Goal: Task Accomplishment & Management: Complete application form

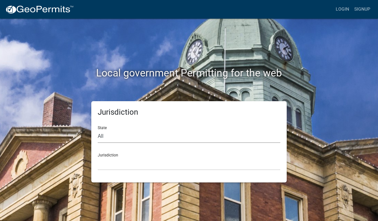
click at [119, 132] on select "All Colorado Georgia Indiana Iowa Kansas Minnesota Ohio South Carolina Wisconsin" at bounding box center [189, 136] width 183 height 13
select select "Minnesota"
click at [136, 161] on select "Becker County, Minnesota Benton County, Minnesota Carlton County, Minnesota Cit…" at bounding box center [189, 163] width 183 height 13
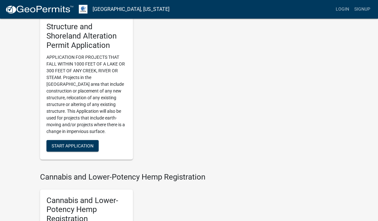
scroll to position [507, 0]
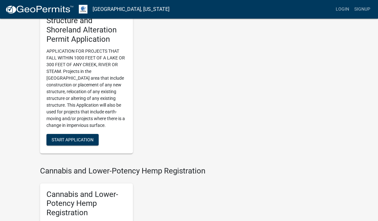
click at [75, 137] on span "Start Application" at bounding box center [73, 139] width 42 height 5
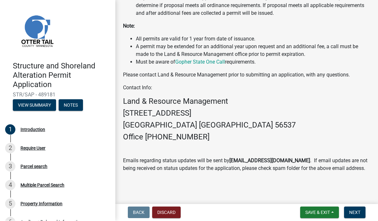
scroll to position [227, 0]
click at [351, 217] on button "Next" at bounding box center [354, 212] width 21 height 12
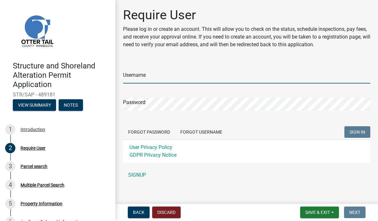
click at [149, 74] on input "Username" at bounding box center [246, 77] width 247 height 13
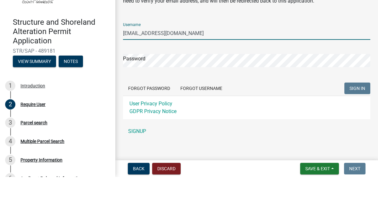
type input "Wbillie@gmail.com"
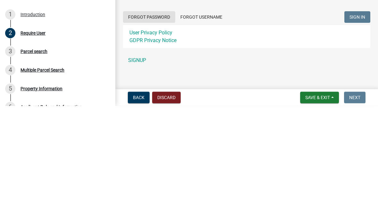
click at [151, 126] on button "Forgot Password" at bounding box center [149, 132] width 52 height 12
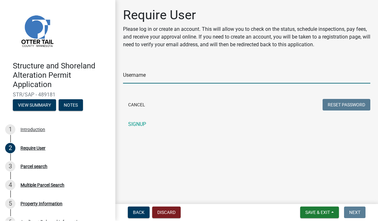
click at [159, 77] on input "Username" at bounding box center [246, 77] width 247 height 13
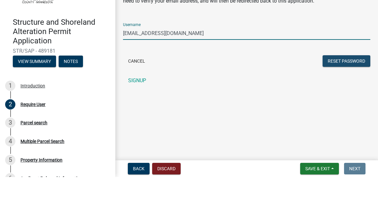
type input "Wbillie@gmail.com"
click at [340, 99] on button "Reset Password" at bounding box center [347, 105] width 48 height 12
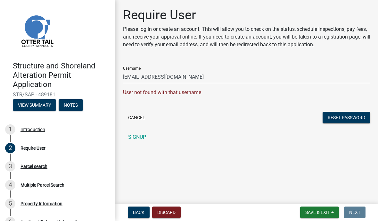
click at [137, 135] on link "SIGNUP" at bounding box center [246, 137] width 247 height 13
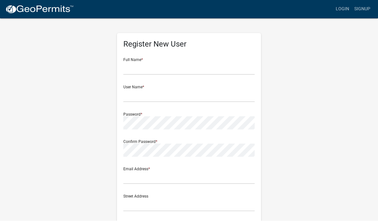
scroll to position [0, 0]
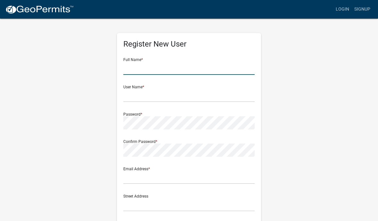
click at [229, 65] on input "text" at bounding box center [188, 68] width 131 height 13
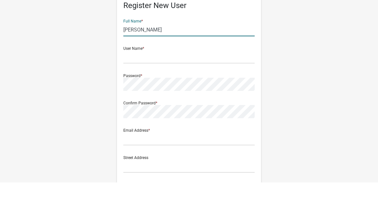
type input "Wendy Billie"
click at [156, 89] on input "text" at bounding box center [188, 95] width 131 height 13
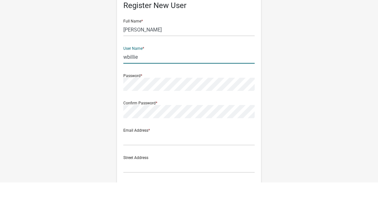
type input "wbillie"
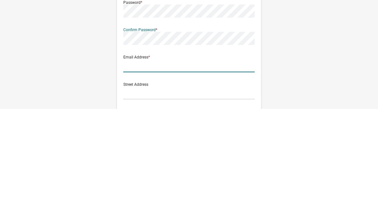
click at [179, 171] on input "text" at bounding box center [188, 177] width 131 height 13
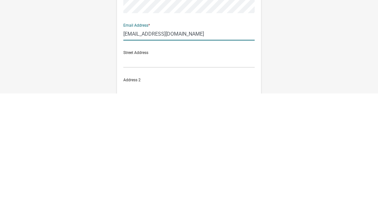
scroll to position [21, 0]
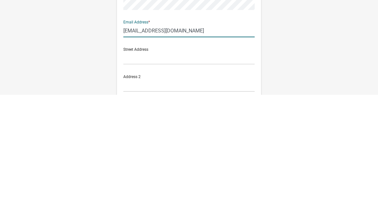
type input "Wbillie@gmail.com"
click at [164, 177] on input "text" at bounding box center [188, 183] width 131 height 13
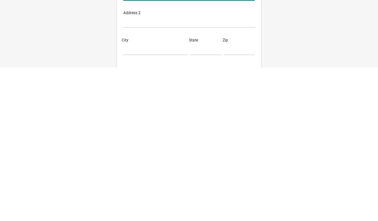
type input "33332 Ottertail Tail River Rd"
click at [158, 196] on input "City" at bounding box center [155, 202] width 64 height 13
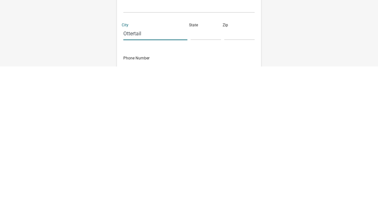
type input "Ottertail"
click at [198, 181] on input "text" at bounding box center [206, 187] width 30 height 13
type input "MN"
click at [233, 181] on input "text" at bounding box center [239, 187] width 30 height 13
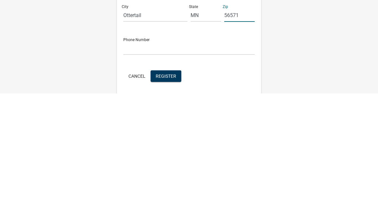
scroll to position [118, 0]
type input "56571"
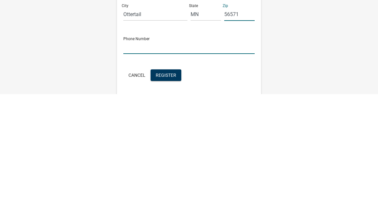
click at [153, 168] on input "text" at bounding box center [188, 174] width 131 height 13
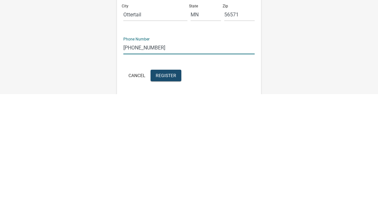
type input "734-476-9884"
click at [167, 199] on span "Register" at bounding box center [166, 201] width 21 height 5
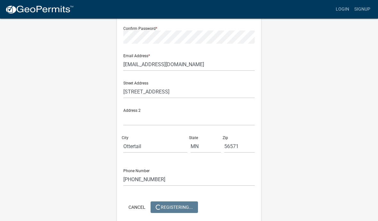
scroll to position [0, 0]
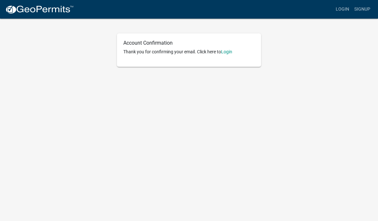
click at [229, 52] on link "Login" at bounding box center [226, 51] width 11 height 5
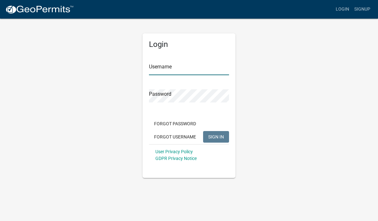
click at [157, 65] on input "Username" at bounding box center [189, 68] width 80 height 13
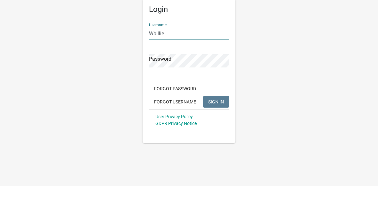
type input "Wbillie"
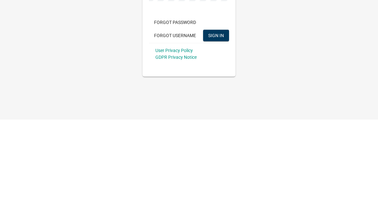
click at [216, 134] on span "SIGN IN" at bounding box center [216, 136] width 16 height 5
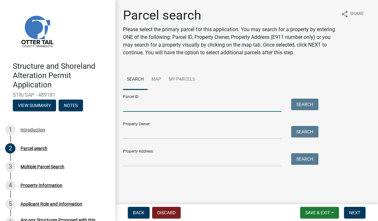
click at [138, 105] on input "Parcel ID:" at bounding box center [202, 104] width 159 height 13
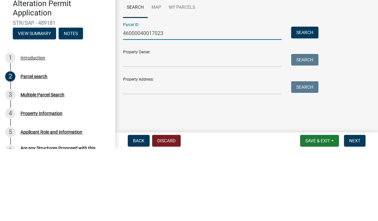
type input "46000040017023"
click at [303, 98] on button "Search" at bounding box center [304, 104] width 27 height 12
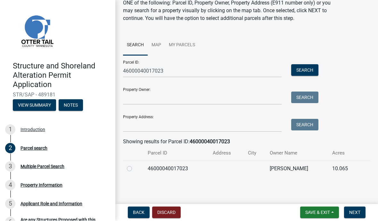
scroll to position [34, 0]
click at [288, 166] on td "WENDY BILLIE" at bounding box center [297, 169] width 63 height 16
click at [169, 166] on td "46000040017023" at bounding box center [176, 169] width 65 height 16
click at [135, 165] on label at bounding box center [135, 165] width 0 height 0
click at [135, 166] on input "radio" at bounding box center [137, 167] width 4 height 4
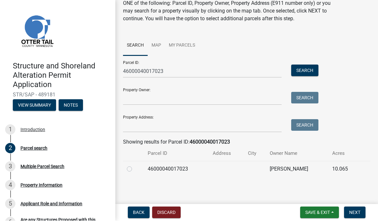
radio input "true"
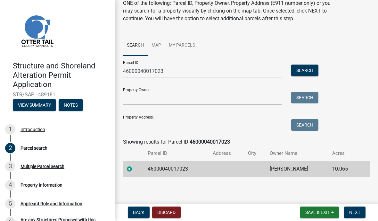
click at [357, 210] on span "Next" at bounding box center [354, 212] width 11 height 5
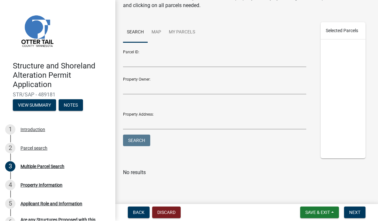
scroll to position [70, 0]
click at [354, 210] on span "Next" at bounding box center [354, 212] width 11 height 5
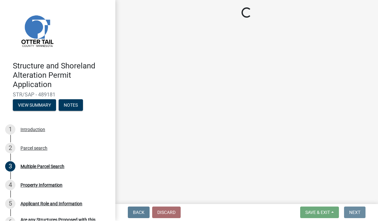
scroll to position [0, 0]
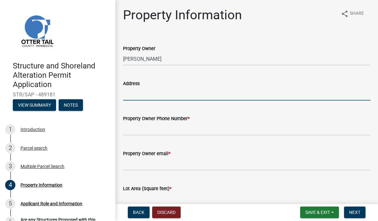
click at [138, 91] on input "Address" at bounding box center [246, 94] width 247 height 13
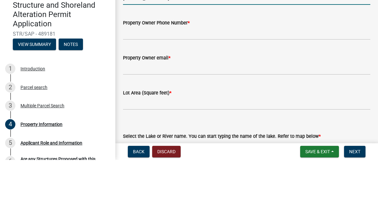
scroll to position [35, 0]
type input "33332 Otter Tail River Rd"
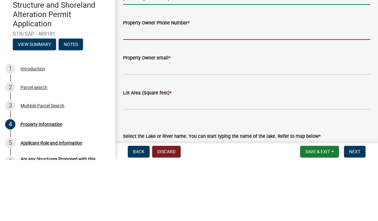
click at [166, 88] on input "Property Owner Phone Number *" at bounding box center [246, 94] width 247 height 13
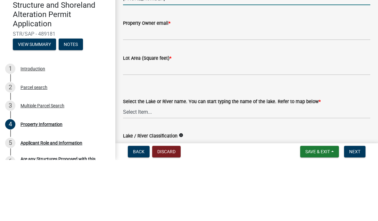
scroll to position [71, 0]
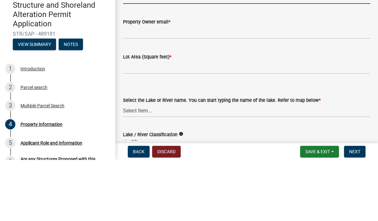
type input "734-476-9884"
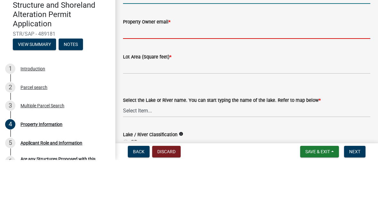
click at [219, 87] on input "Property Owner email *" at bounding box center [246, 93] width 247 height 13
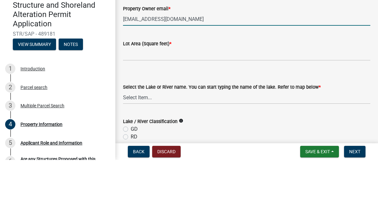
scroll to position [92, 0]
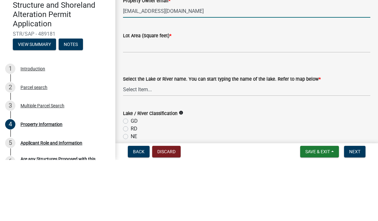
type input "Wbillie@gmail.com"
click at [186, 100] on input "text" at bounding box center [246, 106] width 247 height 13
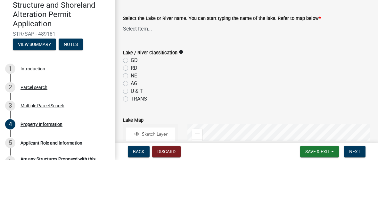
scroll to position [152, 0]
click at [154, 76] on div "Select the Lake or River name. You can start typing the name of the lake. Refer…" at bounding box center [246, 86] width 247 height 21
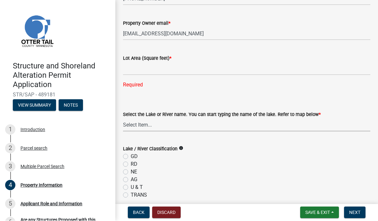
scroll to position [130, 0]
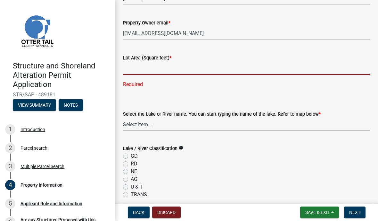
click at [147, 65] on input "text" at bounding box center [246, 68] width 247 height 13
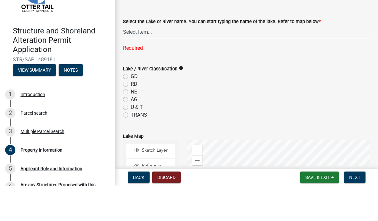
scroll to position [188, 0]
type input "409899"
click at [148, 37] on div "Select the Lake or River name. You can start typing the name of the lake. Refer…" at bounding box center [246, 62] width 247 height 51
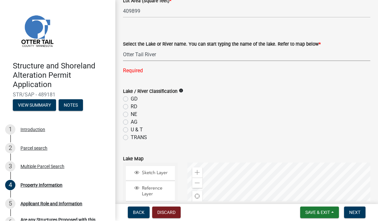
select select "a82b1564-af38-43e9-baf6-c150c44527b7"
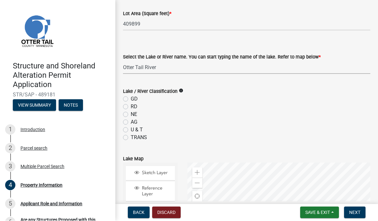
scroll to position [174, 0]
click at [183, 91] on icon "info" at bounding box center [181, 91] width 4 height 4
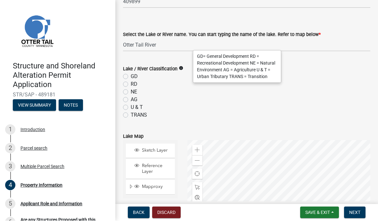
scroll to position [197, 0]
click at [131, 76] on label "GD" at bounding box center [134, 77] width 7 height 8
click at [131, 76] on input "GD" at bounding box center [133, 75] width 4 height 4
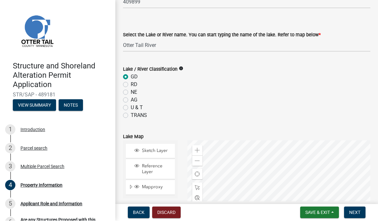
radio input "true"
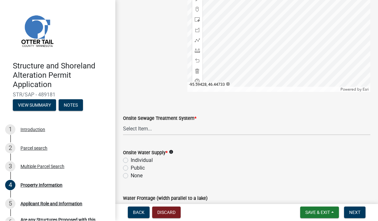
scroll to position [407, 0]
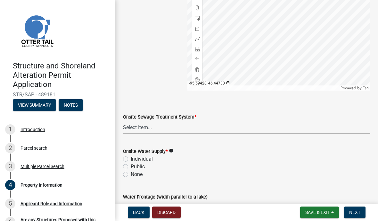
click at [165, 126] on select "Select Item... L&R Certificate of Compliance within 5yrs Compliance Inspection …" at bounding box center [246, 127] width 247 height 13
select select "536c2d30-81d9-41b4-a753-c6560d717c74"
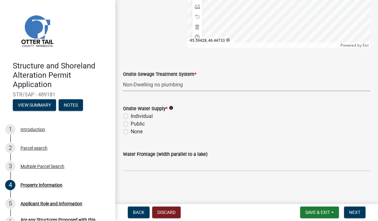
scroll to position [449, 0]
click at [131, 133] on label "None" at bounding box center [137, 132] width 12 height 8
click at [131, 132] on input "None" at bounding box center [133, 130] width 4 height 4
radio input "true"
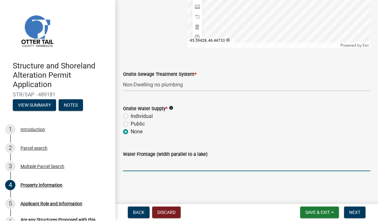
click at [215, 165] on input "Water Frontage (width parallel to a lake)" at bounding box center [246, 164] width 247 height 13
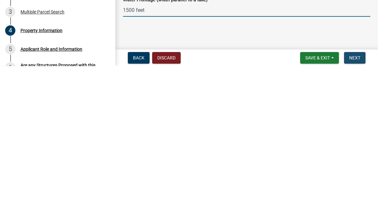
type input "1500 feet"
click at [355, 210] on span "Next" at bounding box center [354, 212] width 11 height 5
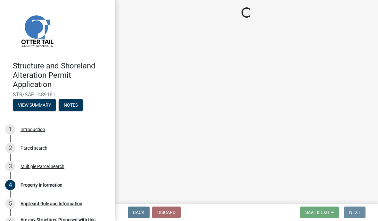
scroll to position [0, 0]
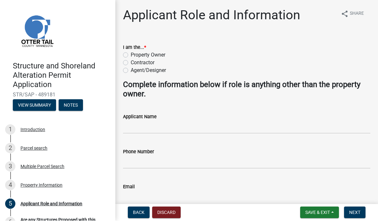
click at [129, 52] on div "Property Owner" at bounding box center [246, 55] width 247 height 8
click at [131, 54] on label "Property Owner" at bounding box center [148, 55] width 35 height 8
click at [131, 54] on input "Property Owner" at bounding box center [133, 53] width 4 height 4
radio input "true"
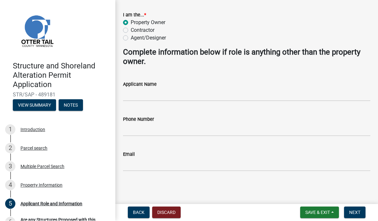
scroll to position [32, 0]
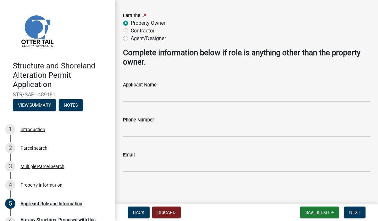
click at [355, 210] on span "Next" at bounding box center [354, 212] width 11 height 5
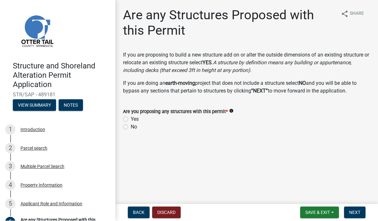
click at [131, 117] on label "Yes" at bounding box center [135, 119] width 8 height 8
click at [131, 117] on input "Yes" at bounding box center [133, 117] width 4 height 4
radio input "true"
click at [354, 213] on span "Next" at bounding box center [354, 212] width 11 height 5
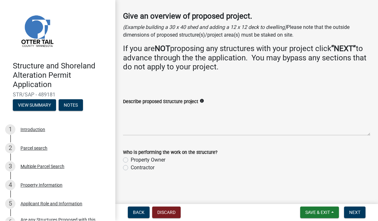
scroll to position [34, 0]
click at [148, 114] on textarea "Describe proposed Structure project" at bounding box center [246, 121] width 247 height 30
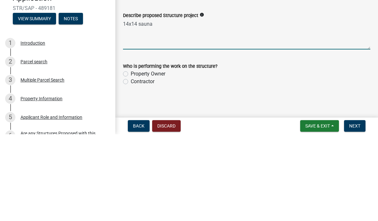
click at [204, 99] on icon "info" at bounding box center [202, 101] width 4 height 4
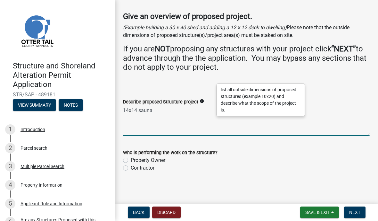
click at [173, 111] on textarea "14x14 sauna" at bounding box center [246, 121] width 247 height 30
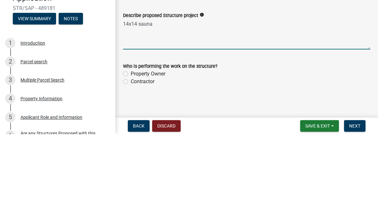
click at [204, 99] on icon "info" at bounding box center [202, 101] width 4 height 4
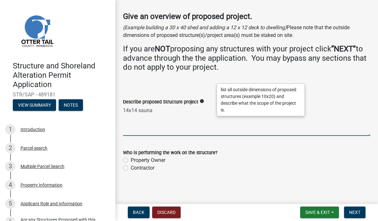
click at [178, 108] on textarea "14x14 sauna" at bounding box center [246, 121] width 247 height 30
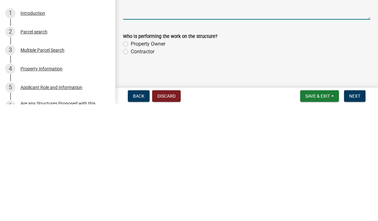
type textarea "14x14 sauna"
click at [131, 164] on label "Contractor" at bounding box center [143, 168] width 24 height 8
click at [131, 164] on input "Contractor" at bounding box center [133, 166] width 4 height 4
radio input "true"
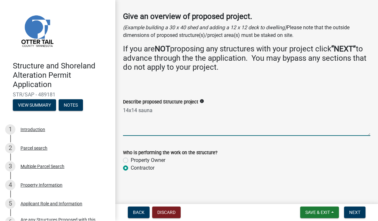
click at [180, 111] on textarea "14x14 sauna" at bounding box center [246, 121] width 247 height 30
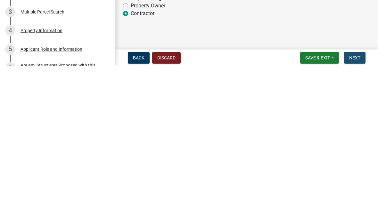
click at [354, 210] on span "Next" at bounding box center [354, 212] width 11 height 5
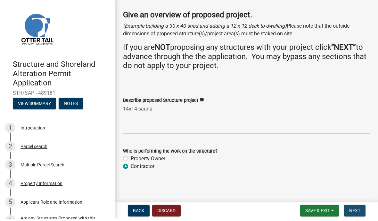
scroll to position [0, 0]
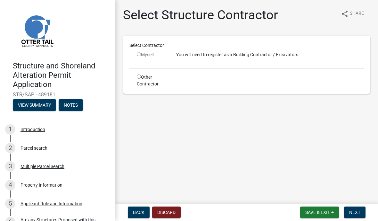
click at [139, 77] on input "radio" at bounding box center [139, 77] width 4 height 4
radio input "true"
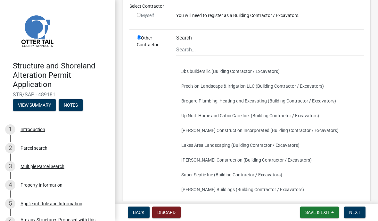
scroll to position [48, 0]
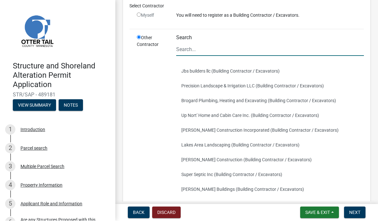
click at [188, 49] on input "Search" at bounding box center [270, 49] width 188 height 13
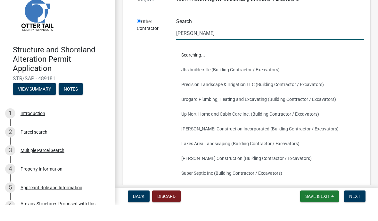
scroll to position [0, 0]
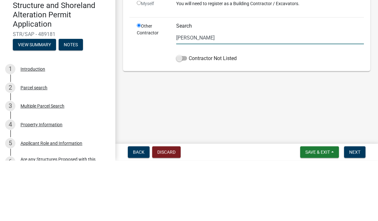
type input "Shawn Hanson"
click at [182, 116] on span at bounding box center [181, 118] width 11 height 4
click at [189, 115] on input "Contractor Not Listed" at bounding box center [189, 115] width 0 height 0
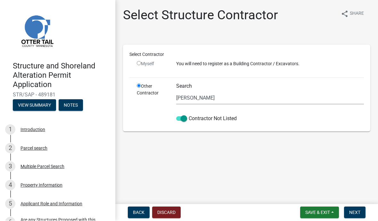
click at [355, 212] on span "Next" at bounding box center [354, 212] width 11 height 5
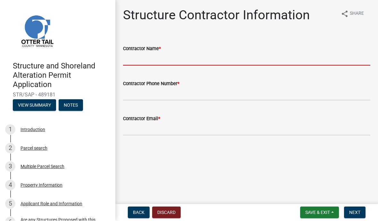
click at [136, 57] on input "Contractor Name *" at bounding box center [246, 59] width 247 height 13
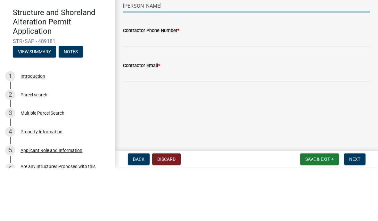
type input "Shawn Hanson"
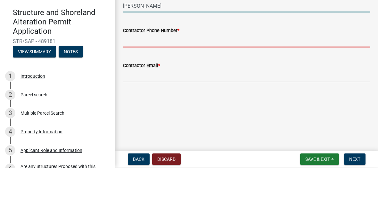
click at [169, 88] on input "Contractor Phone Number *" at bounding box center [246, 94] width 247 height 13
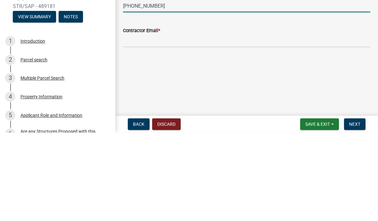
type input "651-587-2999"
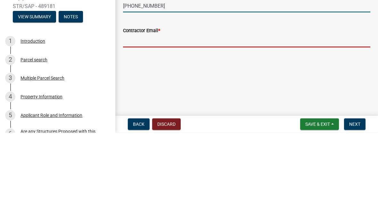
click at [185, 122] on input "Contractor Email *" at bounding box center [246, 128] width 247 height 13
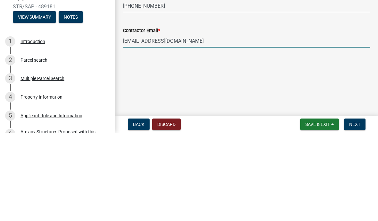
type input "Smhhanson@yahoo.com"
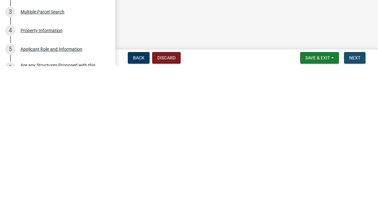
scroll to position [0, 0]
click at [354, 210] on span "Next" at bounding box center [354, 212] width 11 height 5
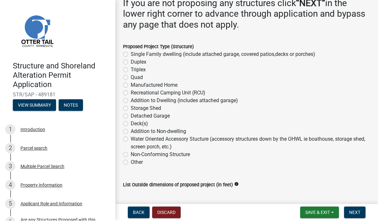
scroll to position [110, 0]
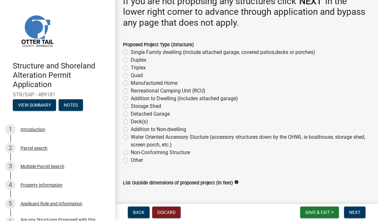
click at [131, 150] on label "Non-Conforming Structure" at bounding box center [160, 153] width 59 height 8
click at [131, 150] on input "Non-Conforming Structure" at bounding box center [133, 151] width 4 height 4
radio input "true"
click at [356, 210] on span "Next" at bounding box center [354, 212] width 11 height 5
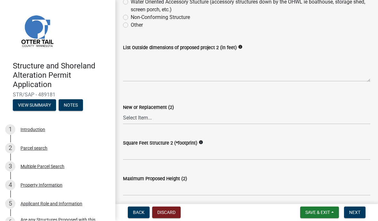
scroll to position [200, 0]
click at [352, 210] on span "Next" at bounding box center [354, 212] width 11 height 5
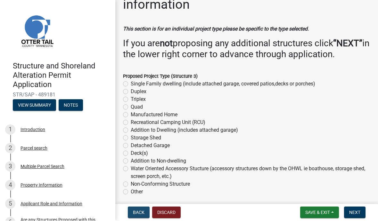
scroll to position [23, 0]
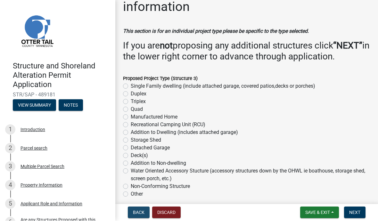
click at [139, 213] on span "Back" at bounding box center [139, 212] width 12 height 5
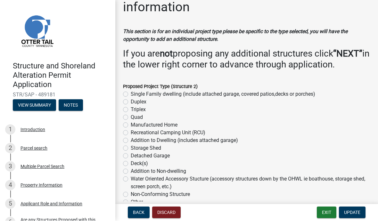
click at [140, 210] on span "Back" at bounding box center [139, 212] width 12 height 5
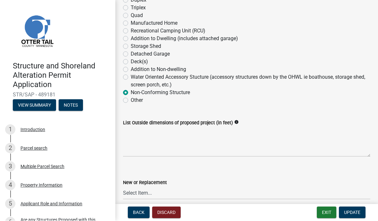
scroll to position [183, 0]
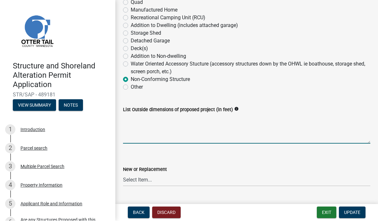
click at [164, 128] on textarea "List Outside dimensions of proposed project (in feet)" at bounding box center [246, 128] width 247 height 30
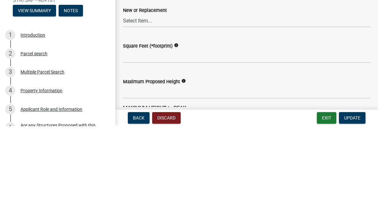
scroll to position [247, 0]
type textarea "14x14"
click at [169, 109] on select "Select Item... New Replacement" at bounding box center [246, 115] width 247 height 13
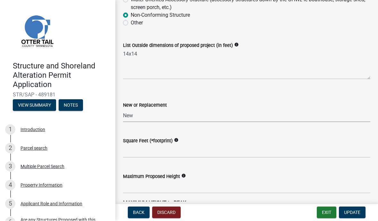
select select "c185e313-3403-4239-bd61-bb563c58a77a"
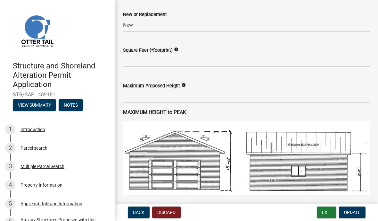
scroll to position [337, 0]
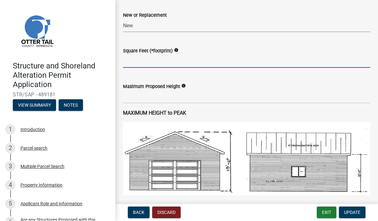
click at [169, 59] on input "text" at bounding box center [246, 61] width 247 height 13
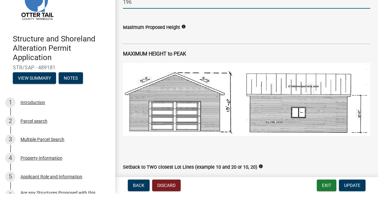
scroll to position [369, 0]
type input "196"
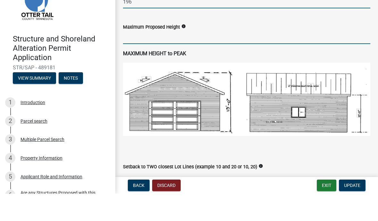
click at [245, 58] on input "text" at bounding box center [246, 64] width 247 height 13
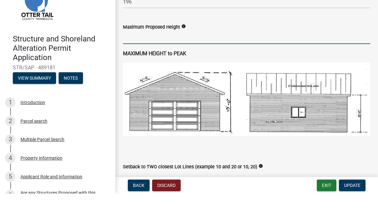
click at [187, 50] on div "Maximum Proposed Height info" at bounding box center [246, 54] width 247 height 8
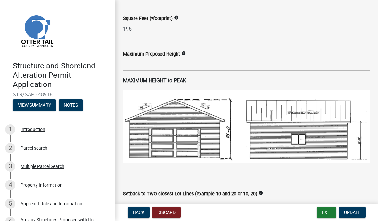
click at [186, 54] on icon "info" at bounding box center [183, 53] width 4 height 4
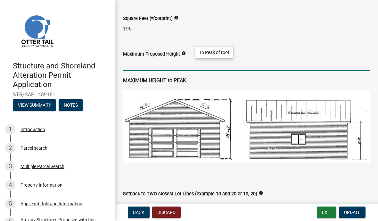
click at [136, 62] on input "text" at bounding box center [246, 64] width 247 height 13
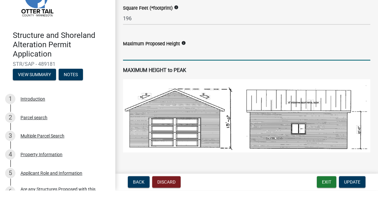
scroll to position [350, 0]
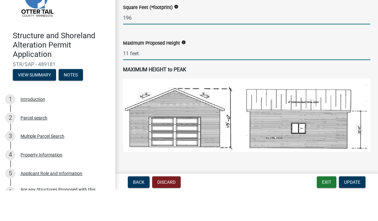
click at [169, 42] on input "196" at bounding box center [246, 48] width 247 height 13
type input "11"
click at [263, 77] on input "11" at bounding box center [246, 83] width 247 height 13
type input "196"
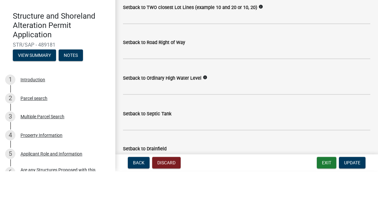
scroll to position [486, 0]
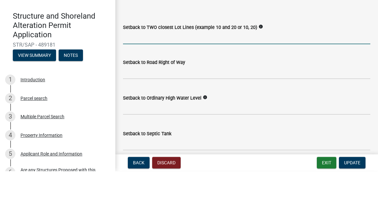
click at [139, 81] on input "Setback to TWO closest Lot Lines (example 10 and 20 or 10, 20)" at bounding box center [246, 87] width 247 height 13
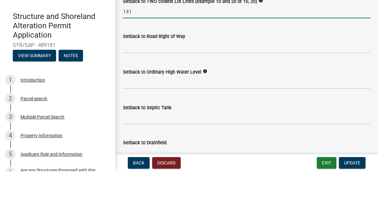
scroll to position [512, 0]
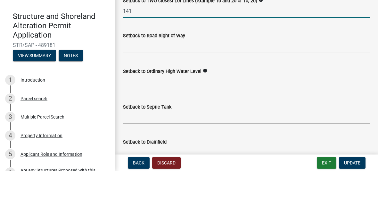
type input "141"
click at [192, 89] on input "text" at bounding box center [246, 95] width 247 height 13
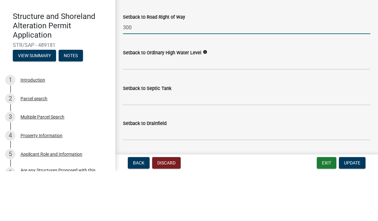
scroll to position [553, 0]
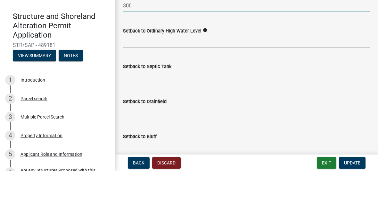
type input "300"
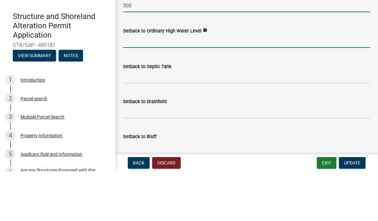
click at [164, 84] on input "text" at bounding box center [246, 90] width 247 height 13
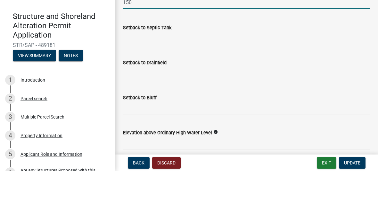
scroll to position [591, 0]
type input "150"
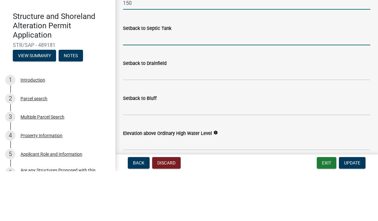
click at [179, 82] on input "Setback to Septic Tank" at bounding box center [246, 88] width 247 height 13
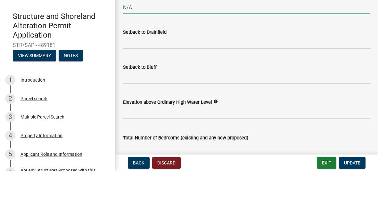
scroll to position [622, 0]
type input "N/A"
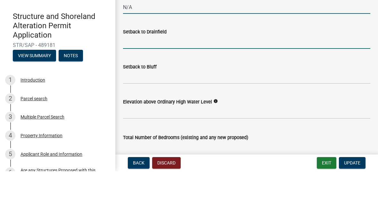
click at [195, 85] on input "Setback to Drainfield" at bounding box center [246, 91] width 247 height 13
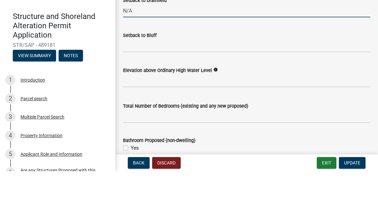
scroll to position [656, 0]
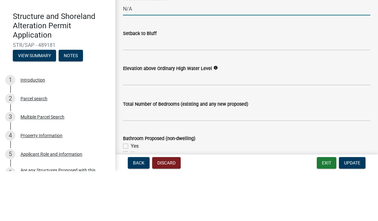
type input "N/A"
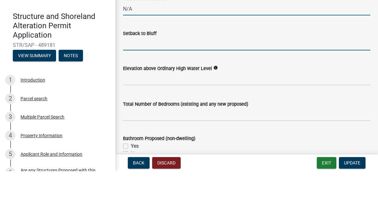
click at [172, 87] on input "Setback to Bluff" at bounding box center [246, 93] width 247 height 13
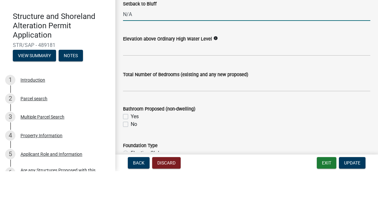
scroll to position [686, 0]
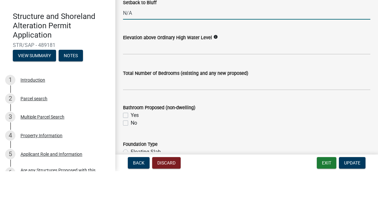
type input "N/A"
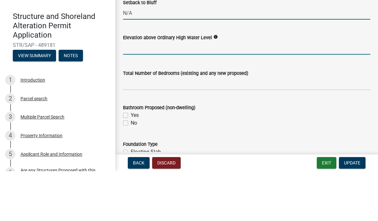
click at [188, 91] on input "text" at bounding box center [246, 97] width 247 height 13
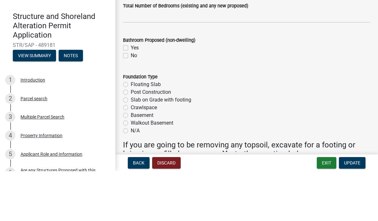
scroll to position [748, 0]
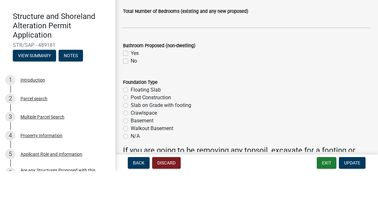
type input "3"
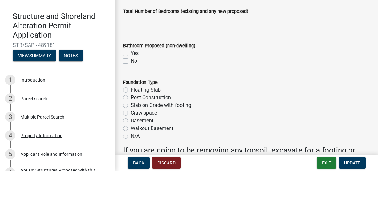
click at [265, 65] on input "text" at bounding box center [246, 71] width 247 height 13
click at [131, 107] on label "No" at bounding box center [134, 111] width 6 height 8
click at [131, 107] on input "No" at bounding box center [133, 109] width 4 height 4
checkbox input "true"
checkbox input "false"
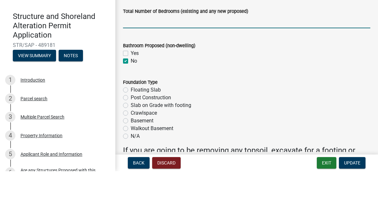
checkbox input "true"
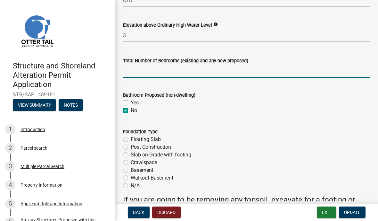
click at [137, 73] on input "text" at bounding box center [246, 71] width 247 height 13
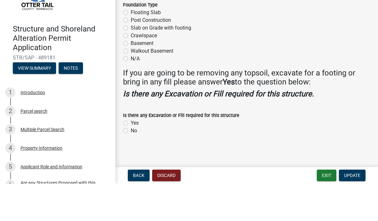
scroll to position [837, 0]
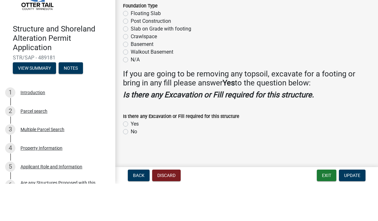
type input "0"
click at [131, 54] on label "Post Construction" at bounding box center [151, 58] width 40 height 8
click at [131, 54] on input "Post Construction" at bounding box center [133, 56] width 4 height 4
radio input "true"
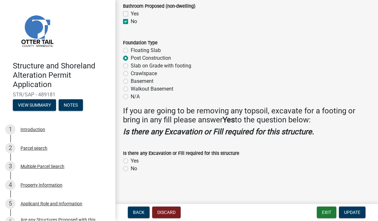
click at [131, 167] on label "No" at bounding box center [134, 169] width 6 height 8
click at [131, 167] on input "No" at bounding box center [133, 167] width 4 height 4
radio input "true"
click at [351, 210] on span "Update" at bounding box center [352, 212] width 16 height 5
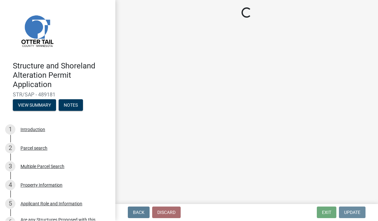
scroll to position [0, 0]
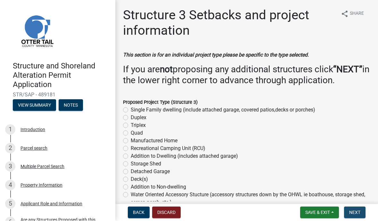
click at [356, 209] on button "Next" at bounding box center [354, 212] width 21 height 12
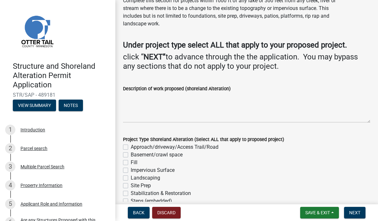
scroll to position [45, 0]
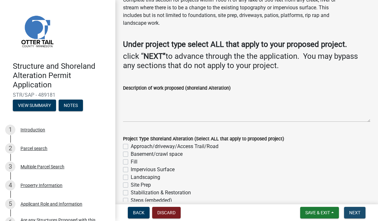
click at [355, 210] on span "Next" at bounding box center [354, 212] width 11 height 5
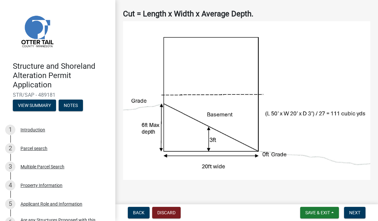
scroll to position [45, 0]
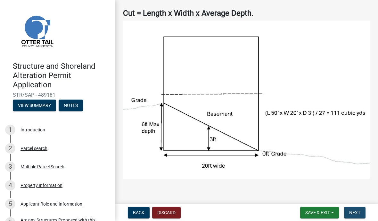
click at [355, 212] on span "Next" at bounding box center [354, 212] width 11 height 5
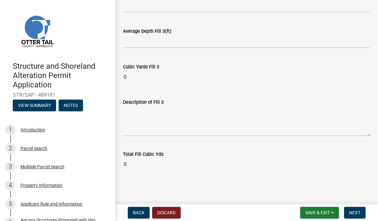
scroll to position [542, 0]
click at [357, 210] on span "Next" at bounding box center [354, 212] width 11 height 5
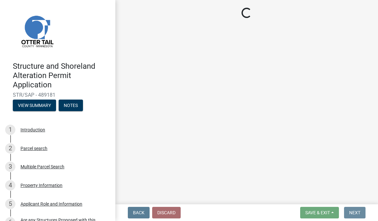
scroll to position [0, 0]
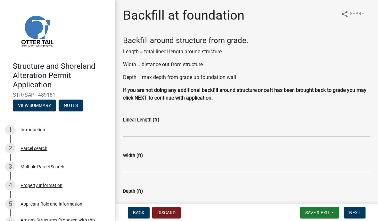
click at [358, 209] on button "Next" at bounding box center [354, 212] width 21 height 12
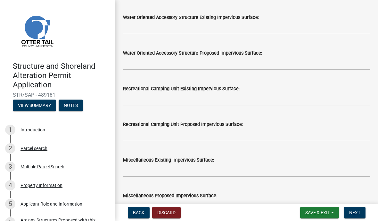
click at [356, 210] on span "Next" at bounding box center [354, 212] width 11 height 5
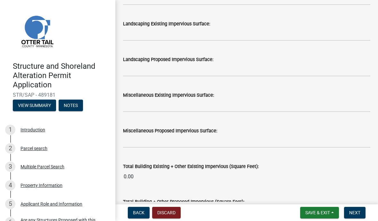
scroll to position [614, 0]
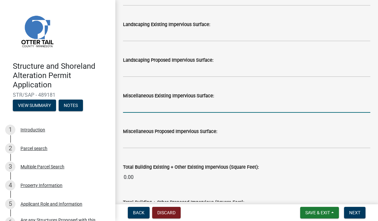
click at [163, 107] on input "text" at bounding box center [246, 105] width 247 height 13
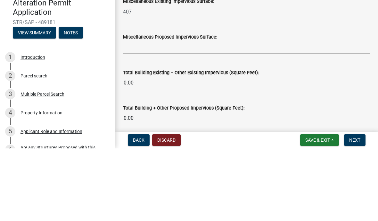
scroll to position [637, 0]
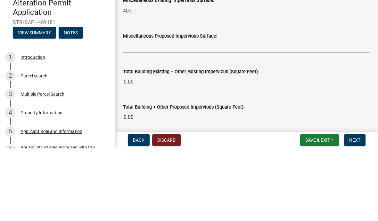
type input "407"
click at [250, 112] on input "text" at bounding box center [246, 118] width 247 height 13
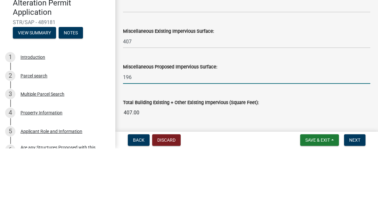
scroll to position [606, 0]
type input "196"
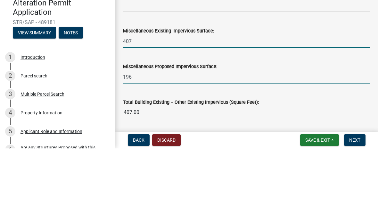
click at [138, 107] on input "407" at bounding box center [246, 113] width 247 height 13
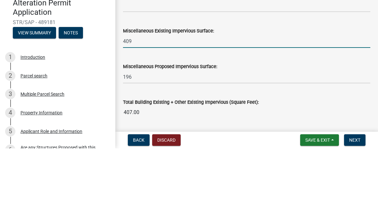
scroll to position [639, 0]
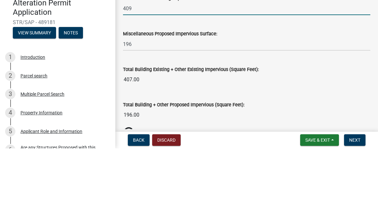
type input "409"
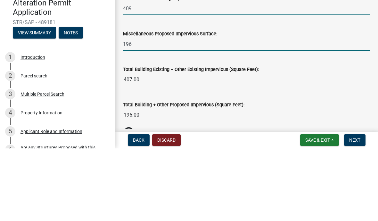
click at [166, 110] on input "196" at bounding box center [246, 116] width 247 height 13
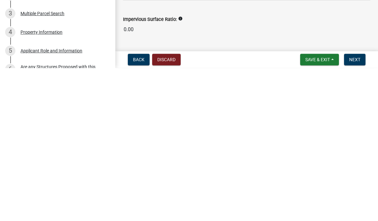
scroll to position [750, 0]
click at [183, 169] on icon "info" at bounding box center [180, 171] width 4 height 4
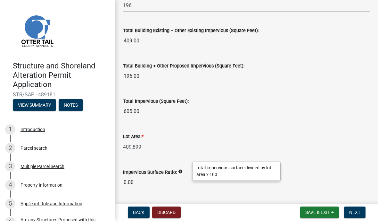
click at [332, 117] on input "605.00" at bounding box center [246, 111] width 247 height 13
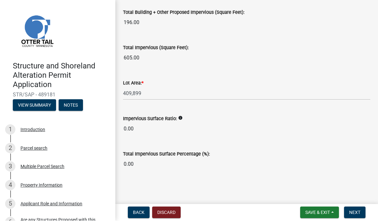
scroll to position [803, 0]
click at [354, 210] on span "Next" at bounding box center [354, 212] width 11 height 5
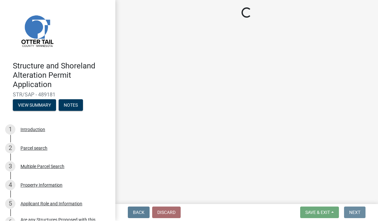
scroll to position [0, 0]
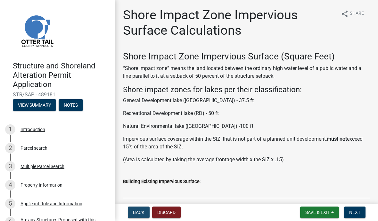
click at [137, 210] on span "Back" at bounding box center [139, 212] width 12 height 5
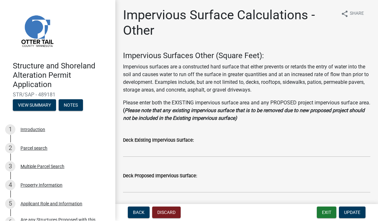
click at [136, 211] on span "Back" at bounding box center [139, 212] width 12 height 5
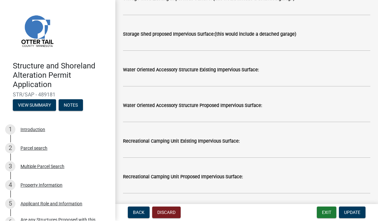
scroll to position [212, 0]
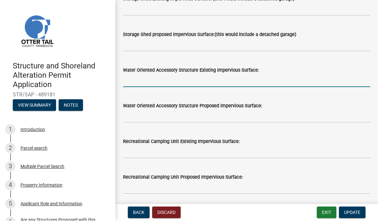
click at [137, 79] on input "text" at bounding box center [246, 80] width 247 height 13
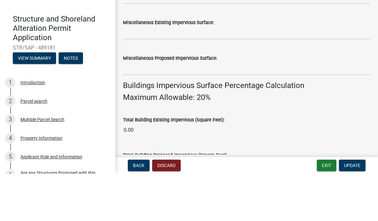
scroll to position [357, 0]
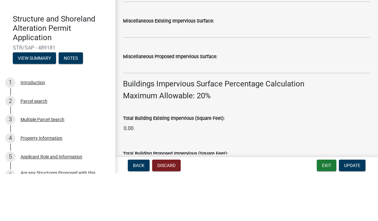
type input "409"
click at [133, 72] on input "text" at bounding box center [246, 78] width 247 height 13
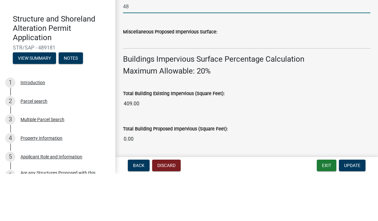
scroll to position [382, 0]
type input "48"
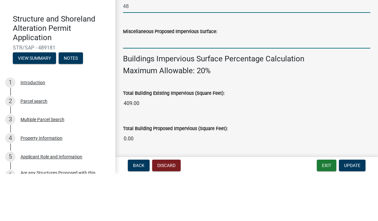
click at [137, 82] on input "text" at bounding box center [246, 88] width 247 height 13
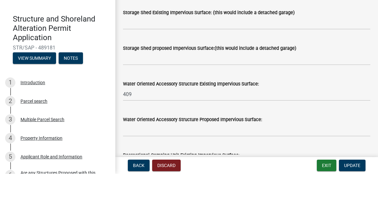
scroll to position [147, 0]
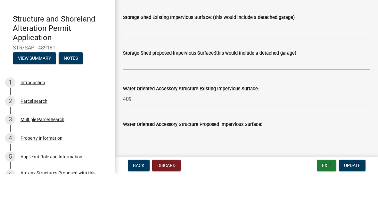
type input "196"
click at [128, 68] on input "text" at bounding box center [246, 74] width 247 height 13
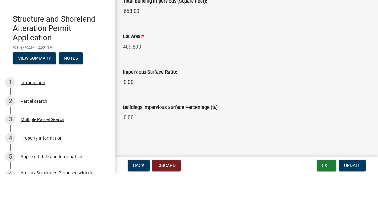
scroll to position [544, 0]
type input "192"
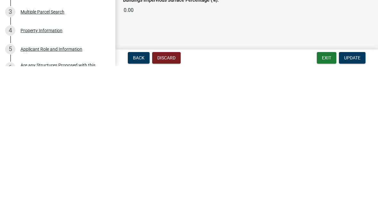
scroll to position [0, 0]
click at [353, 210] on span "Update" at bounding box center [352, 212] width 16 height 5
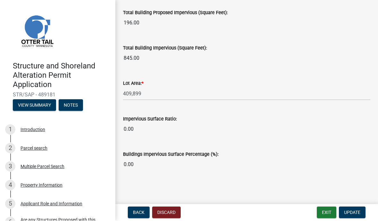
scroll to position [544, 0]
click at [351, 211] on span "Update" at bounding box center [352, 212] width 16 height 5
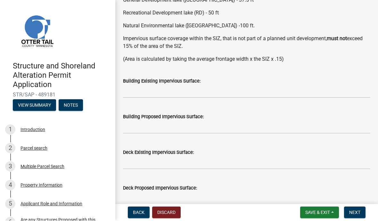
scroll to position [100, 0]
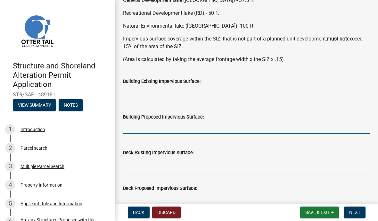
click at [137, 125] on input "text" at bounding box center [246, 127] width 247 height 13
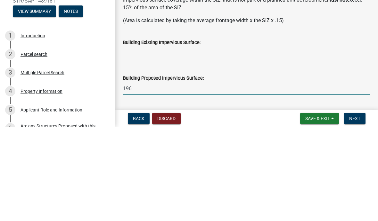
scroll to position [45, 0]
type input "196"
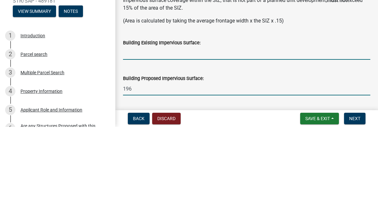
click at [168, 140] on input "text" at bounding box center [246, 146] width 247 height 13
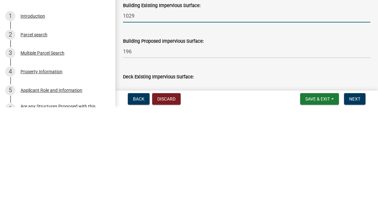
scroll to position [62, 0]
type input "1"
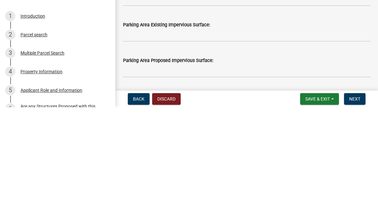
scroll to position [474, 0]
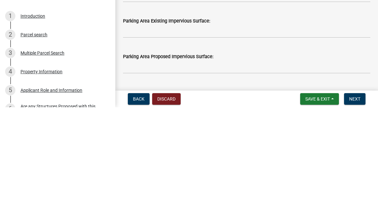
type input "457"
click at [143, 138] on input "text" at bounding box center [246, 144] width 247 height 13
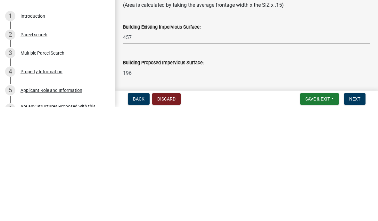
scroll to position [40, 0]
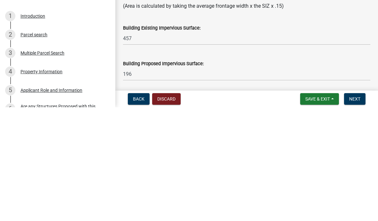
type input "576"
click at [137, 145] on input "457" at bounding box center [246, 151] width 247 height 13
type input "4"
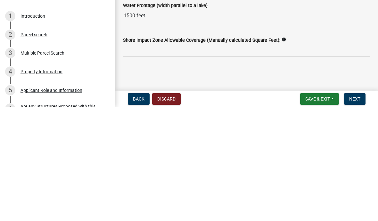
scroll to position [880, 0]
type input "649"
click at [286, 151] on icon "info" at bounding box center [284, 153] width 4 height 4
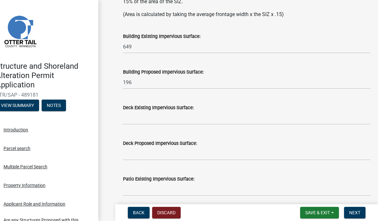
scroll to position [145, 0]
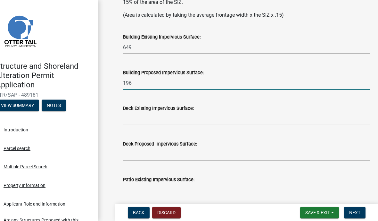
click at [139, 80] on input "196" at bounding box center [246, 82] width 247 height 13
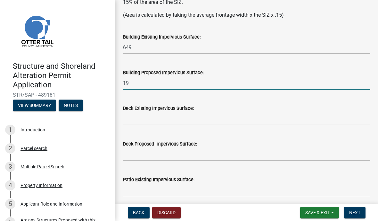
type input "1"
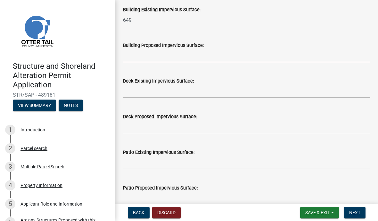
scroll to position [173, 0]
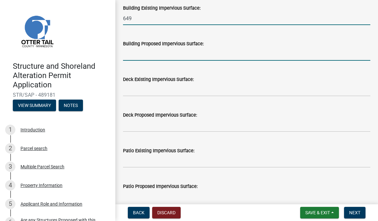
click at [131, 17] on input "649" at bounding box center [246, 18] width 247 height 13
type input "6"
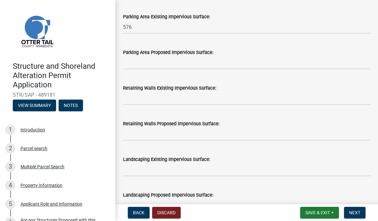
scroll to position [591, 0]
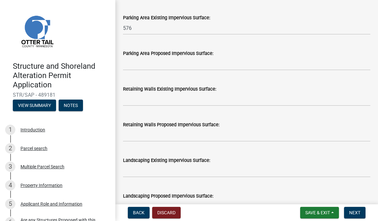
type input "408"
click at [139, 27] on input "576" at bounding box center [246, 27] width 247 height 13
type input "5"
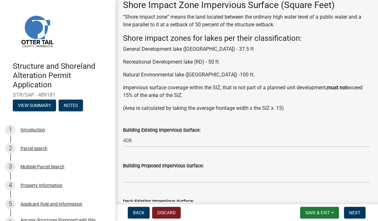
scroll to position [53, 0]
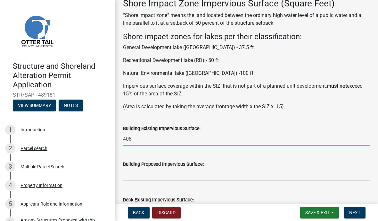
click at [138, 138] on input "408" at bounding box center [246, 138] width 247 height 13
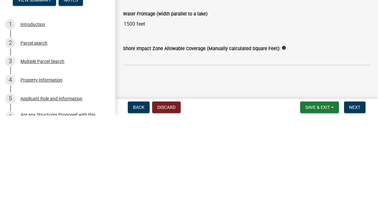
scroll to position [880, 0]
type input "409"
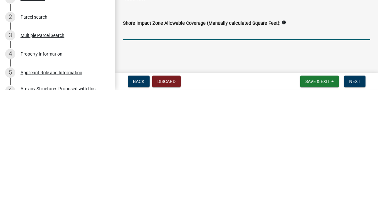
click at [164, 158] on input "text" at bounding box center [246, 164] width 247 height 13
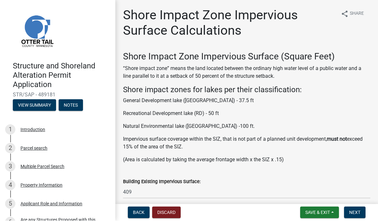
scroll to position [0, 0]
click at [355, 210] on span "Next" at bounding box center [354, 212] width 11 height 5
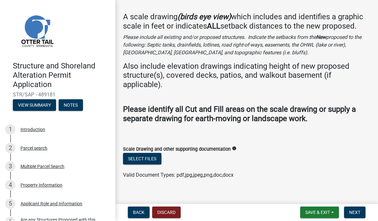
scroll to position [37, 0]
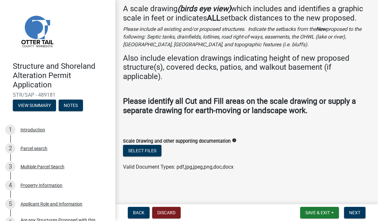
click at [139, 150] on button "Select files" at bounding box center [142, 151] width 38 height 12
click at [149, 152] on button "Select files" at bounding box center [142, 151] width 38 height 12
click at [148, 154] on button "Select files" at bounding box center [142, 151] width 38 height 12
click at [314, 207] on button "Save & Exit" at bounding box center [319, 212] width 39 height 12
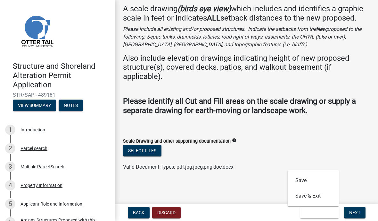
click at [241, 185] on main "Documentation / Scale Drawing share Share A scale drawing (birds eye view) whic…" at bounding box center [246, 100] width 263 height 201
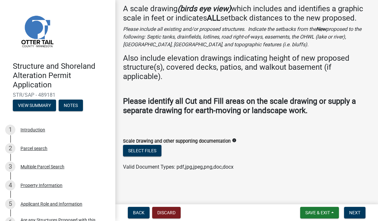
click at [139, 217] on button "Back" at bounding box center [139, 212] width 22 height 12
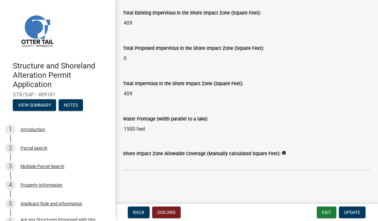
scroll to position [880, 0]
click at [352, 211] on span "Update" at bounding box center [352, 212] width 16 height 5
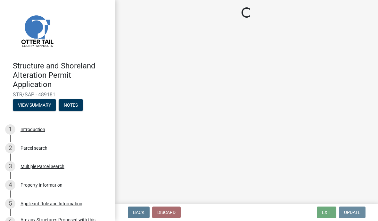
scroll to position [0, 0]
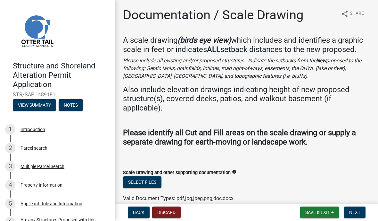
click at [147, 188] on button "Select files" at bounding box center [142, 182] width 38 height 12
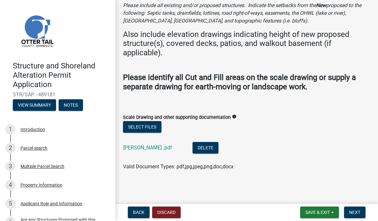
scroll to position [62, 0]
click at [144, 126] on button "Select files" at bounding box center [142, 127] width 38 height 12
click at [150, 125] on button "Select files" at bounding box center [142, 127] width 38 height 12
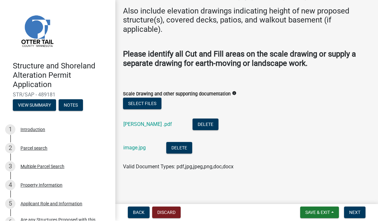
scroll to position [86, 0]
click at [356, 211] on span "Next" at bounding box center [354, 212] width 11 height 5
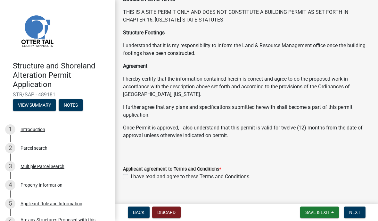
scroll to position [121, 0]
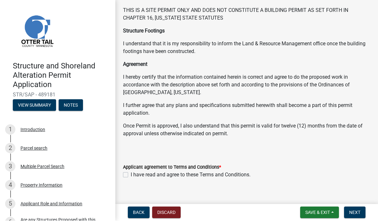
click at [131, 171] on label "I have read and agree to these Terms and Conditions." at bounding box center [191, 175] width 120 height 8
click at [131, 171] on input "I have read and agree to these Terms and Conditions." at bounding box center [133, 173] width 4 height 4
checkbox input "true"
click at [356, 210] on span "Next" at bounding box center [354, 212] width 11 height 5
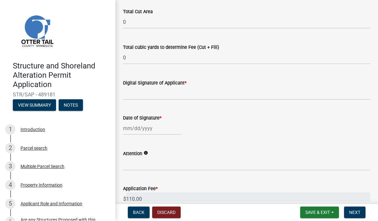
scroll to position [119, 0]
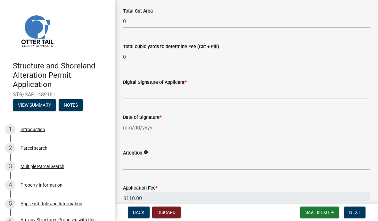
click at [155, 90] on input "Digital Signature of Applicant *" at bounding box center [246, 92] width 247 height 13
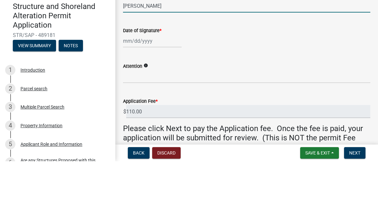
scroll to position [153, 0]
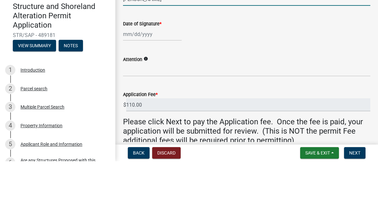
type input "Wendy Billie"
click at [146, 87] on div at bounding box center [152, 93] width 59 height 13
select select "10"
select select "2025"
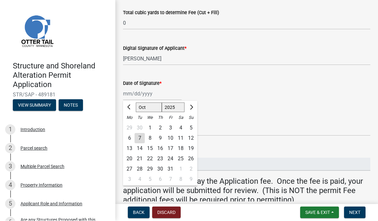
click at [142, 137] on div "7" at bounding box center [140, 138] width 10 height 10
type input "10/07/2025"
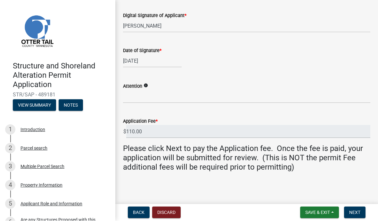
scroll to position [185, 0]
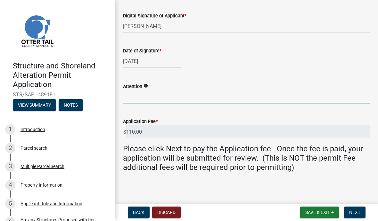
click at [144, 97] on input "Attention" at bounding box center [246, 96] width 247 height 13
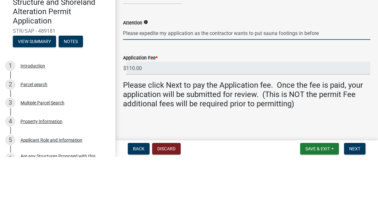
click at [297, 90] on input "Please expedite my application as the contractor wants to put sauna footings in…" at bounding box center [246, 96] width 247 height 13
click at [306, 90] on input "Please expedite my application as the contractor wants to put sauna footings in…" at bounding box center [246, 96] width 247 height 13
click at [363, 90] on input "Please expedite my application as the contractor wants to put sauna footings in…" at bounding box center [246, 96] width 247 height 13
click at [347, 90] on input "Please expedite my application as the contractor wants to put sauna footings in…" at bounding box center [246, 96] width 247 height 13
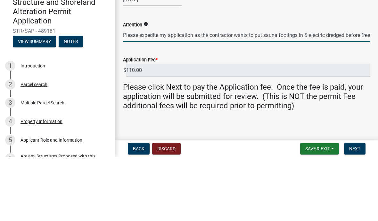
click at [363, 92] on input "Please expedite my application as the contractor wants to put sauna footings in…" at bounding box center [246, 98] width 247 height 13
click at [369, 92] on input "Please expedite my application as the contractor wants to put sauna footings in…" at bounding box center [246, 98] width 247 height 13
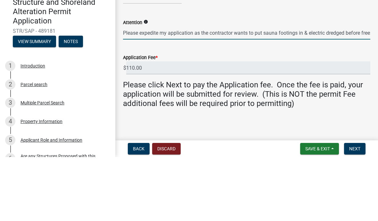
scroll to position [185, 0]
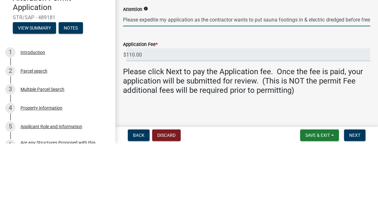
type input "Please expedite my application as the contractor wants to put sauna footings in…"
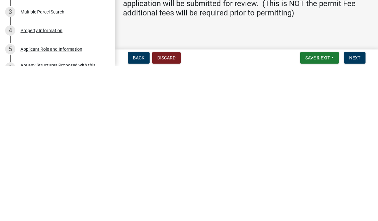
scroll to position [0, 0]
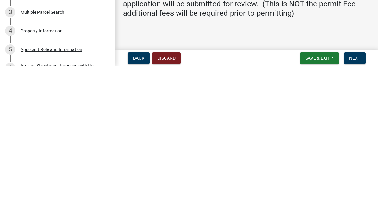
click at [355, 210] on span "Next" at bounding box center [354, 212] width 11 height 5
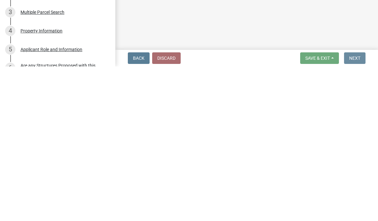
scroll to position [0, 0]
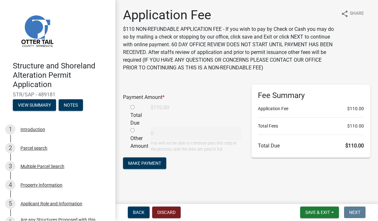
click at [135, 106] on input "radio" at bounding box center [132, 107] width 4 height 4
radio input "true"
type input "110"
click at [151, 162] on span "Make Payment" at bounding box center [144, 163] width 33 height 5
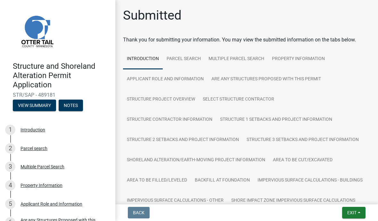
click at [356, 211] on span "Exit" at bounding box center [351, 212] width 9 height 5
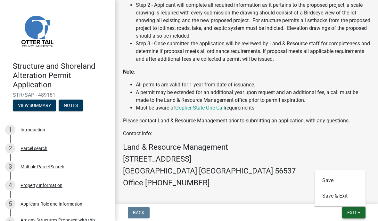
scroll to position [383, 0]
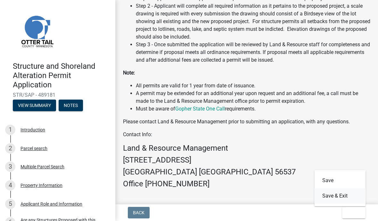
click at [339, 194] on button "Save & Exit" at bounding box center [340, 195] width 51 height 15
